Goal: Information Seeking & Learning: Learn about a topic

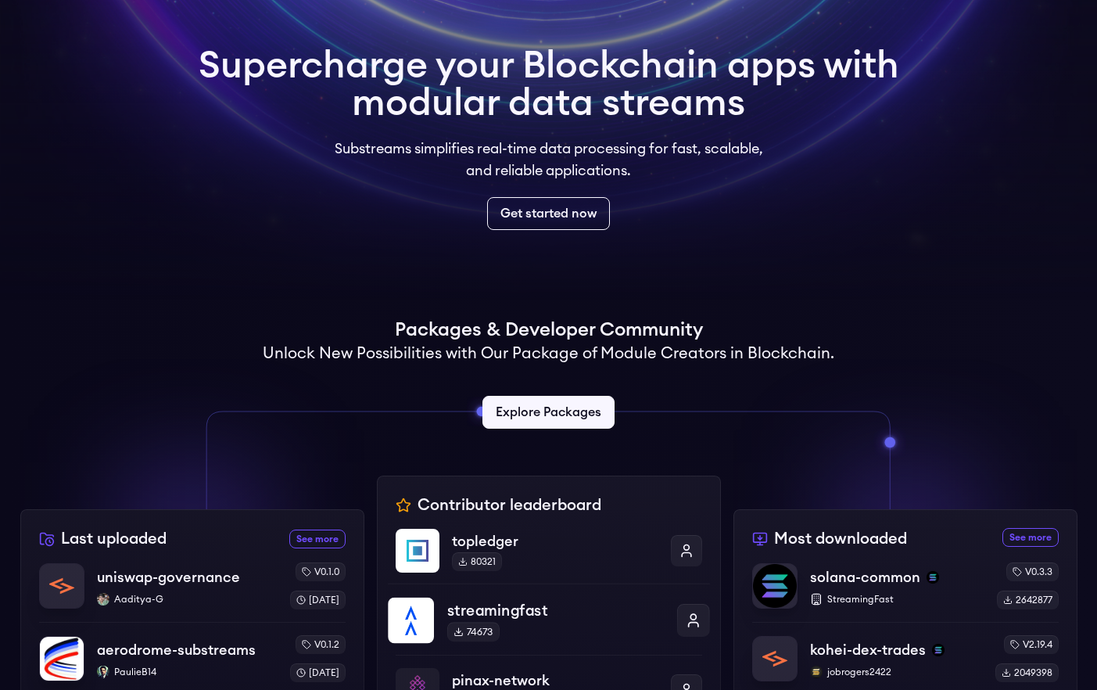
scroll to position [296, 0]
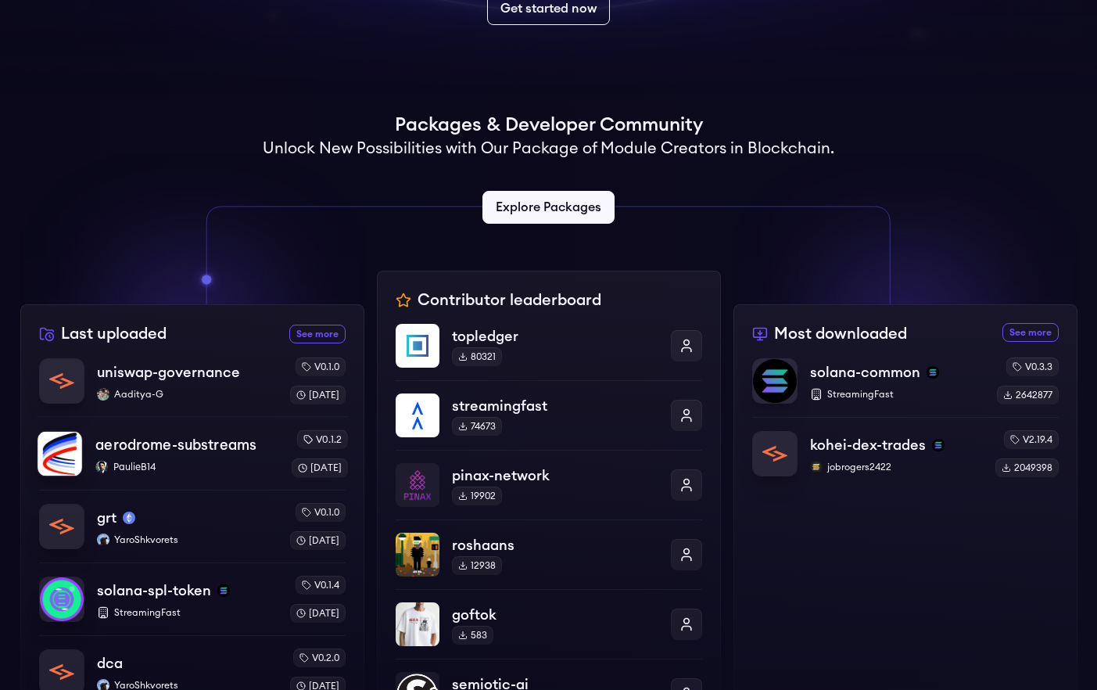
click at [215, 464] on p "PaulieB14" at bounding box center [186, 466] width 183 height 13
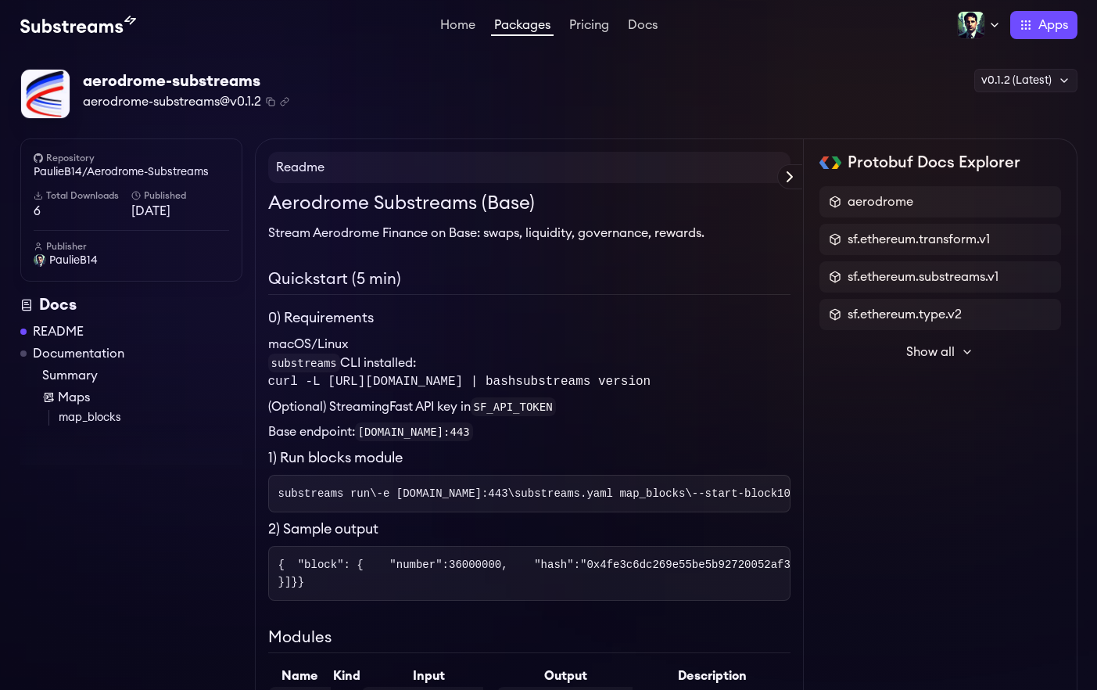
click at [91, 354] on link "Documentation" at bounding box center [78, 353] width 91 height 19
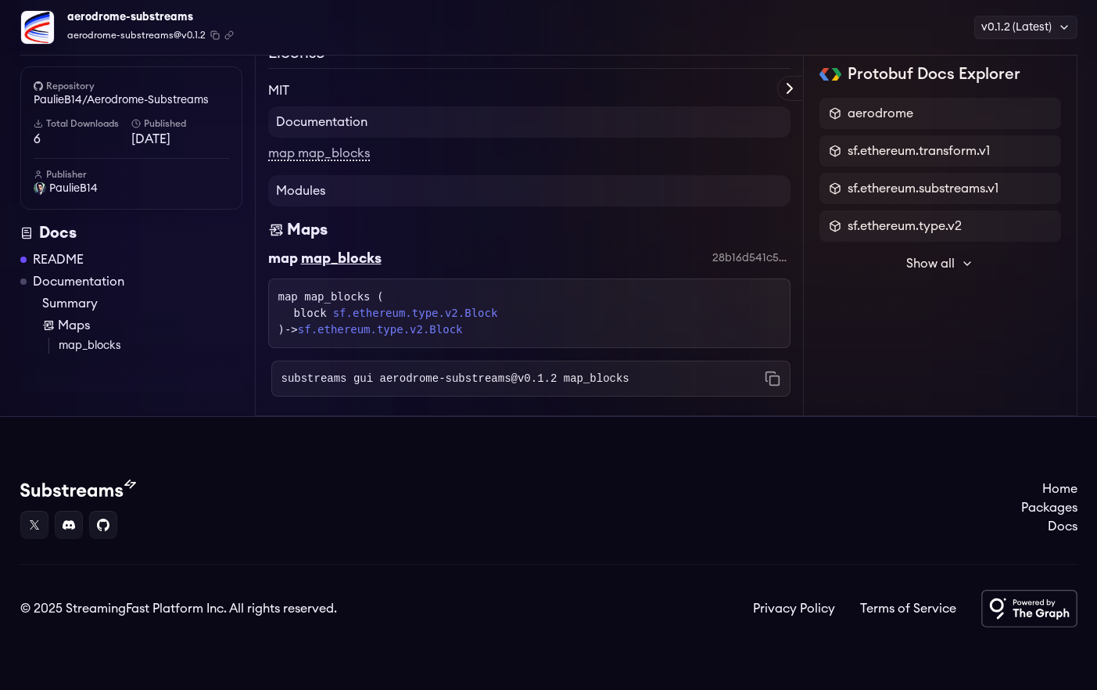
scroll to position [1571, 0]
click at [84, 192] on span "PaulieB14" at bounding box center [73, 189] width 48 height 16
